Goal: Register for event/course

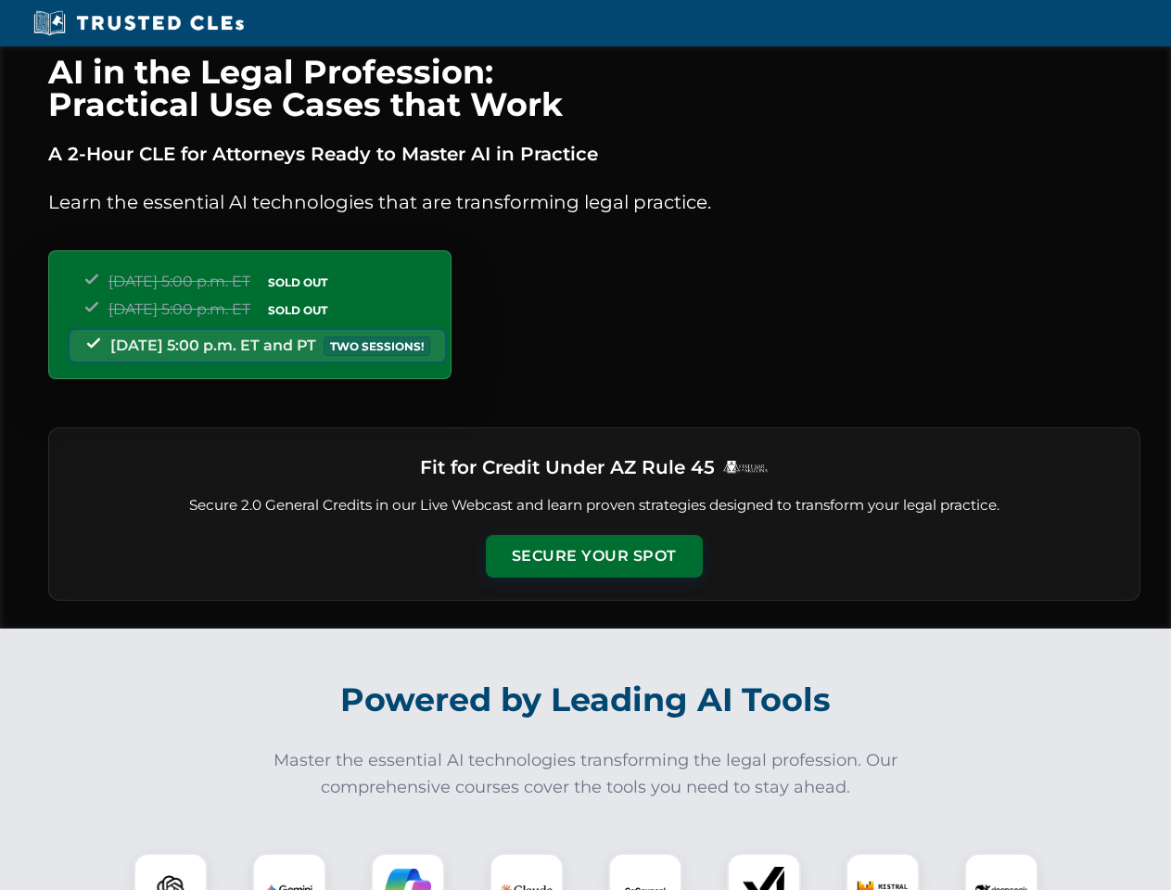
click at [593, 556] on button "Secure Your Spot" at bounding box center [594, 556] width 217 height 43
click at [171, 872] on img at bounding box center [171, 890] width 54 height 54
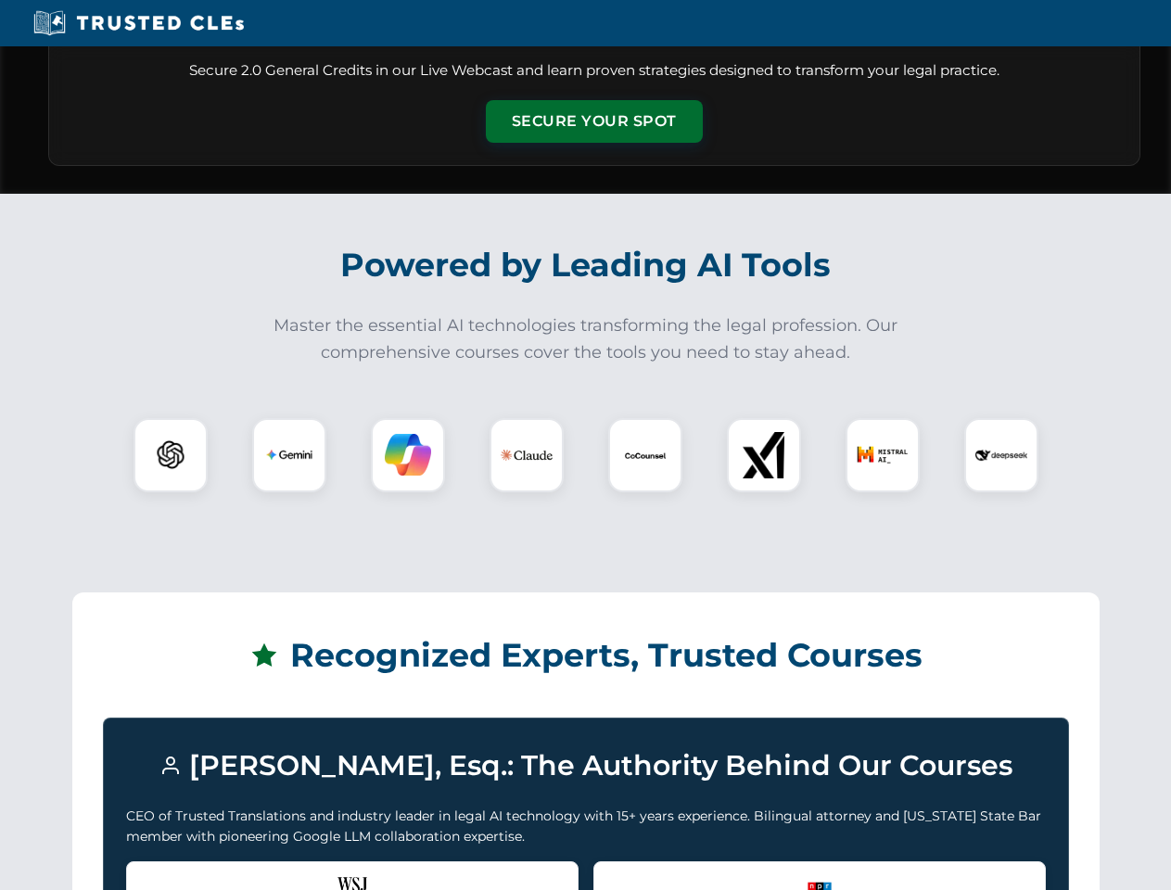
click at [289, 872] on div "Recognized by the WSJ [PERSON_NAME] was featured for his expertise in AI legal …" at bounding box center [352, 898] width 452 height 74
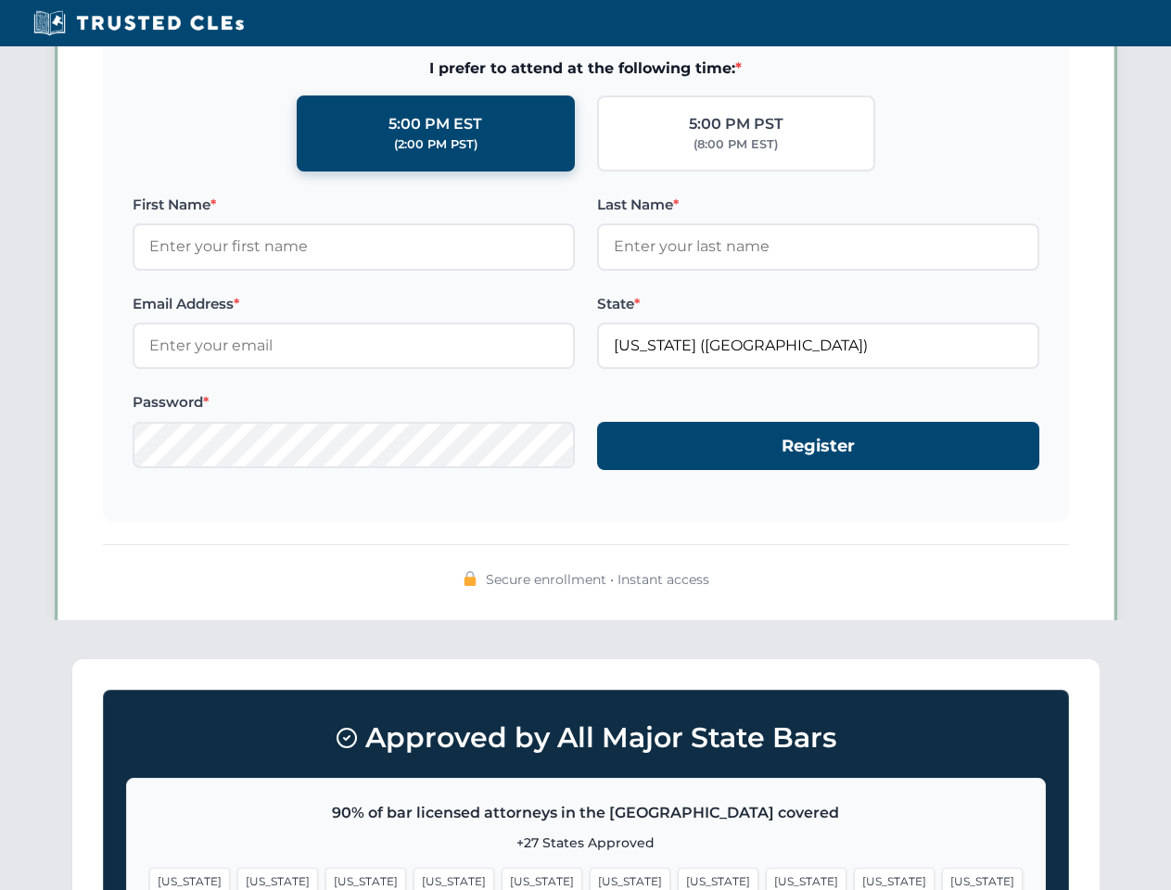
click at [678, 872] on span "[US_STATE]" at bounding box center [718, 881] width 81 height 27
click at [854, 872] on span "[US_STATE]" at bounding box center [894, 881] width 81 height 27
